Goal: Task Accomplishment & Management: Manage account settings

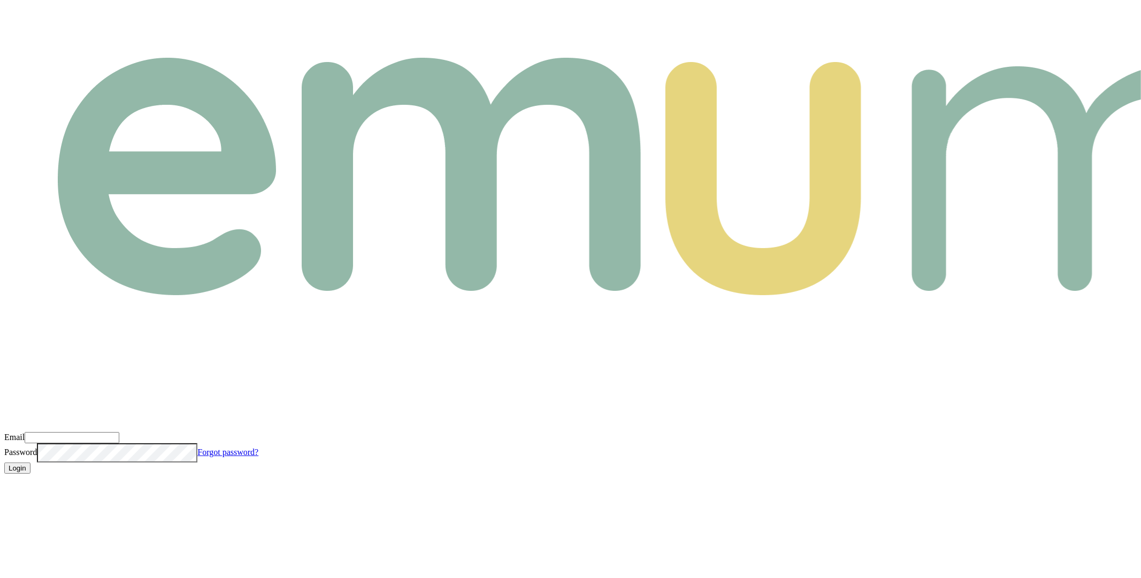
click at [119, 432] on input "Email" at bounding box center [72, 437] width 95 height 11
click at [4, 483] on com-1password-button at bounding box center [4, 483] width 0 height 0
type input "m@emumoney.com.au"
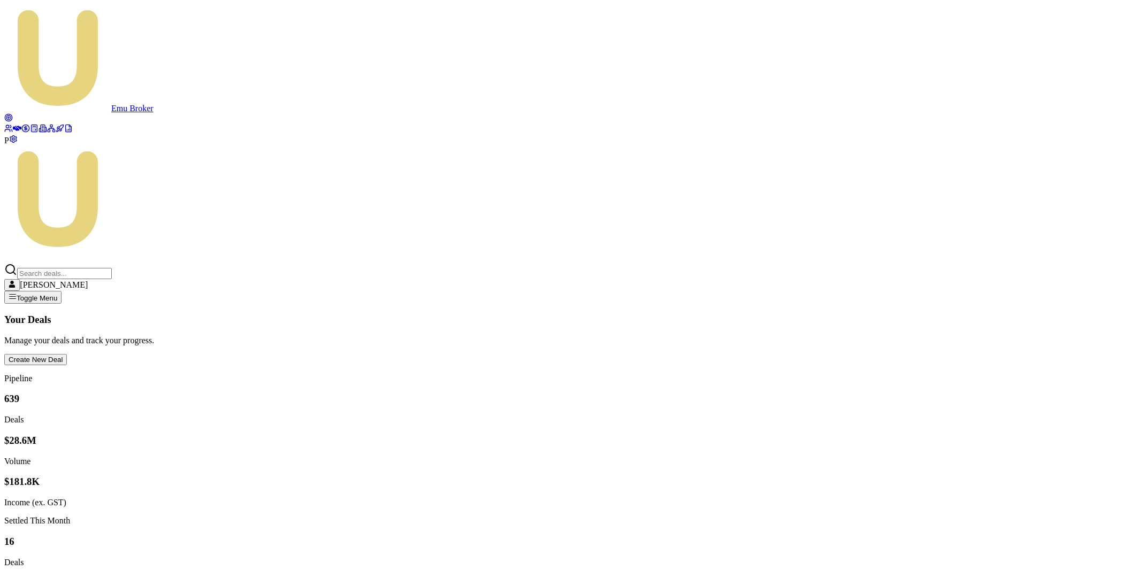
click at [21, 133] on icon at bounding box center [25, 128] width 9 height 9
